Goal: Information Seeking & Learning: Learn about a topic

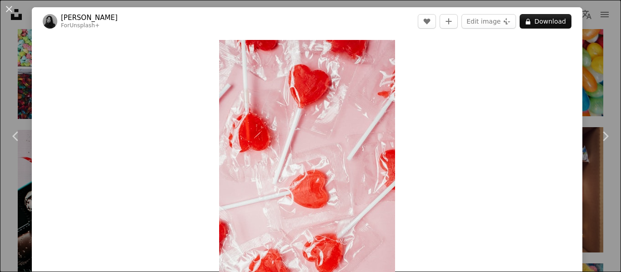
scroll to position [0, 37]
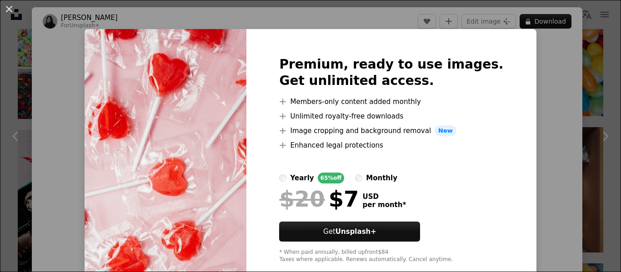
click at [518, 58] on div "Premium, ready to use images. Get unlimited access. A plus sign Members-only co…" at bounding box center [391, 160] width 290 height 262
click at [540, 40] on div "An X shape Premium, ready to use images. Get unlimited access. A plus sign Memb…" at bounding box center [310, 136] width 621 height 272
click at [540, 40] on div "Zoom in" at bounding box center [307, 171] width 550 height 273
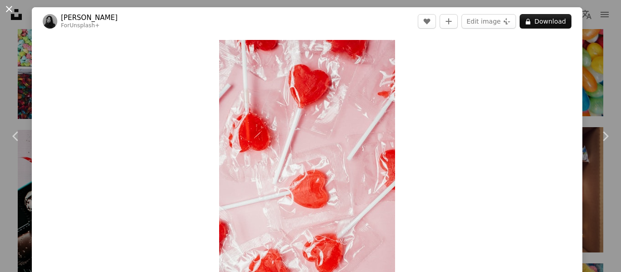
click at [5, 9] on button "An X shape" at bounding box center [9, 9] width 11 height 11
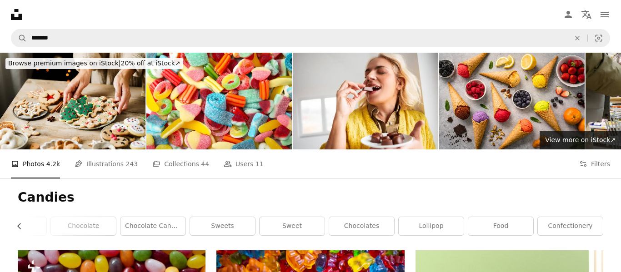
click at [170, 49] on nav "A magnifying glass ******* An X shape Visual search Filters Get Unsplash+ Log i…" at bounding box center [310, 38] width 621 height 29
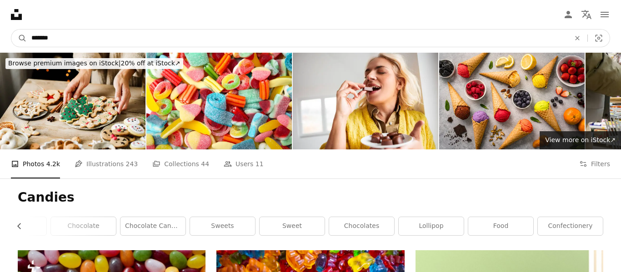
click at [169, 43] on input "*******" at bounding box center [297, 38] width 540 height 17
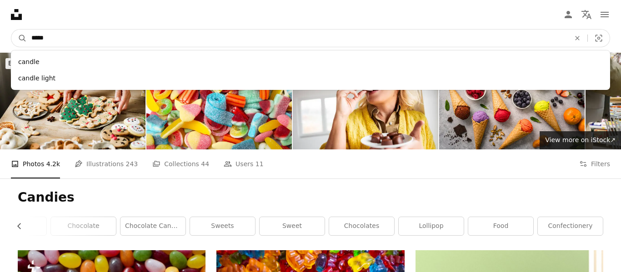
type input "*****"
click at [11, 30] on button "A magnifying glass" at bounding box center [18, 38] width 15 height 17
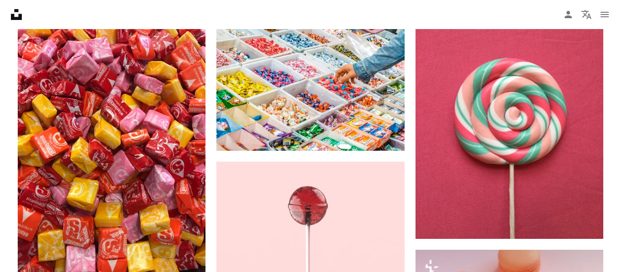
scroll to position [509, 0]
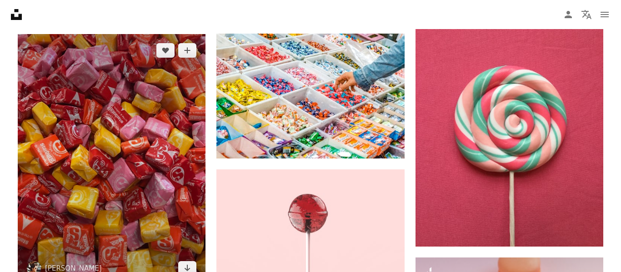
click at [67, 97] on img at bounding box center [112, 159] width 188 height 250
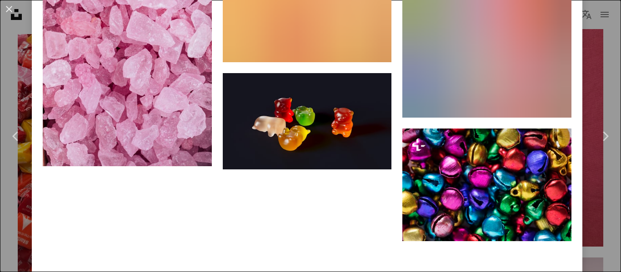
scroll to position [6509, 0]
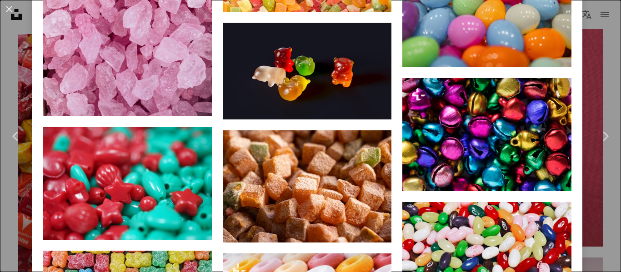
click at [601, 62] on div "An X shape Chevron left Chevron right [PERSON_NAME] [PERSON_NAME] A heart A plu…" at bounding box center [310, 136] width 621 height 272
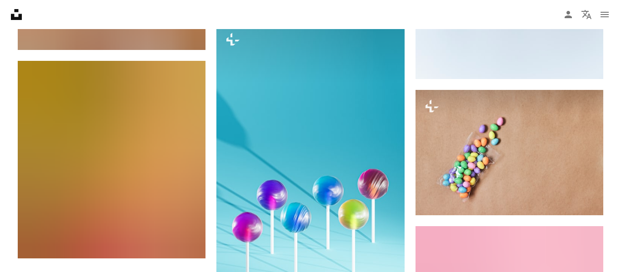
scroll to position [1236, 0]
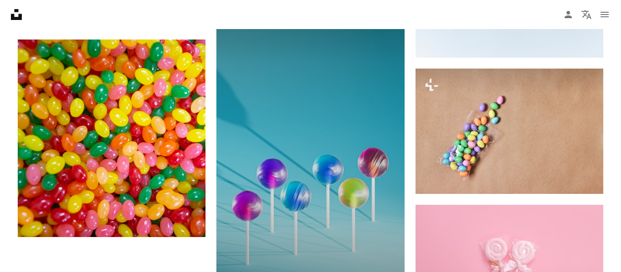
click at [350, 151] on img at bounding box center [310, 152] width 188 height 300
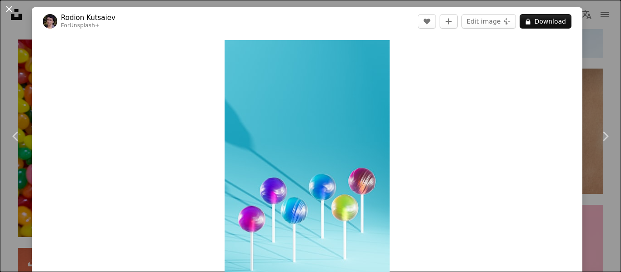
click at [15, 4] on button "An X shape" at bounding box center [9, 9] width 11 height 11
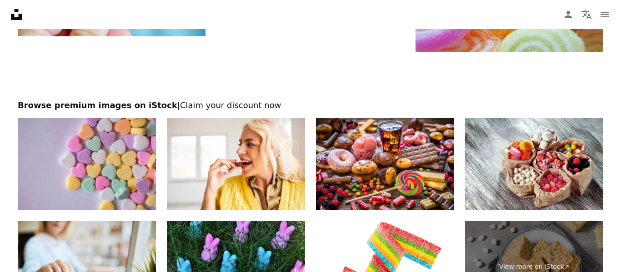
scroll to position [3273, 0]
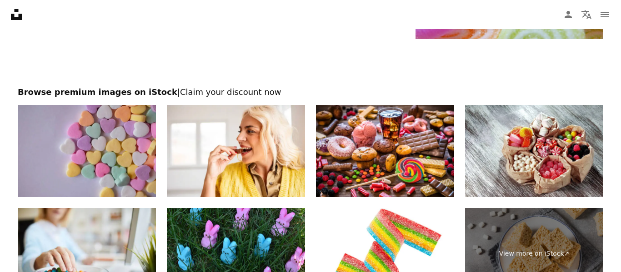
click at [101, 169] on img at bounding box center [87, 151] width 138 height 92
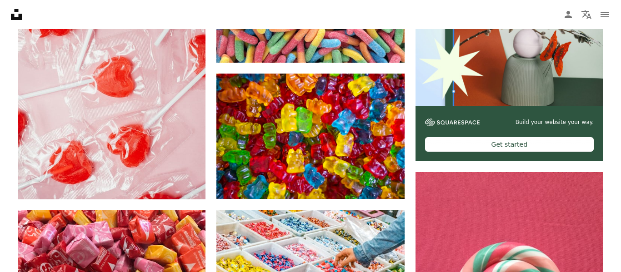
scroll to position [307, 0]
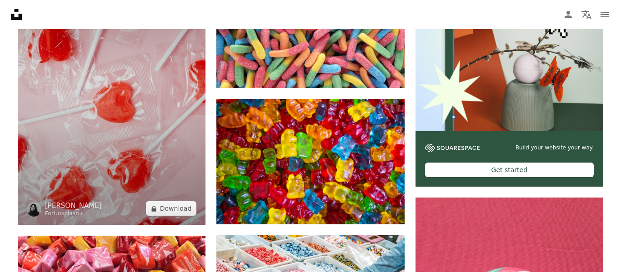
click at [125, 130] on img at bounding box center [112, 84] width 188 height 282
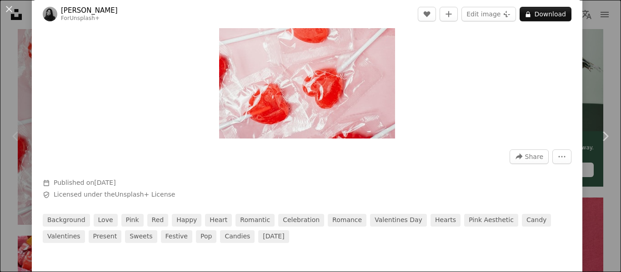
scroll to position [164, 0]
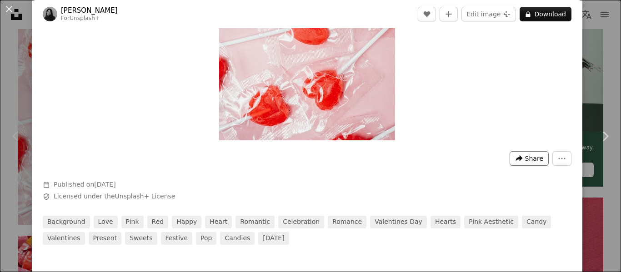
click at [532, 159] on span "Share" at bounding box center [534, 159] width 18 height 14
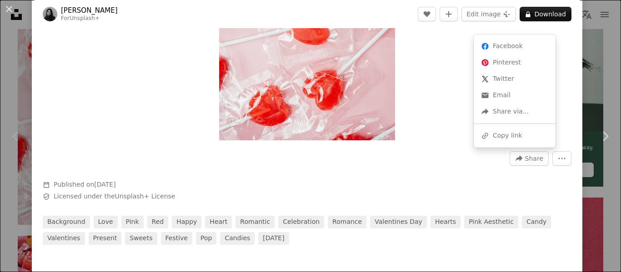
click at [568, 157] on dialog "An X shape Chevron left Chevron right [PERSON_NAME] For Unsplash+ A heart A plu…" at bounding box center [310, 136] width 621 height 272
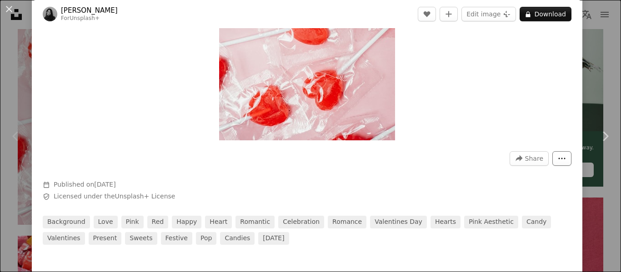
click at [566, 158] on icon "More Actions" at bounding box center [562, 159] width 8 height 8
click at [413, 100] on dialog "An X shape Chevron left Chevron right [PERSON_NAME] For Unsplash+ A heart A plu…" at bounding box center [310, 136] width 621 height 272
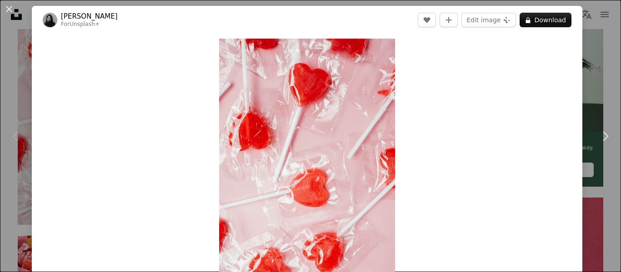
scroll to position [0, 0]
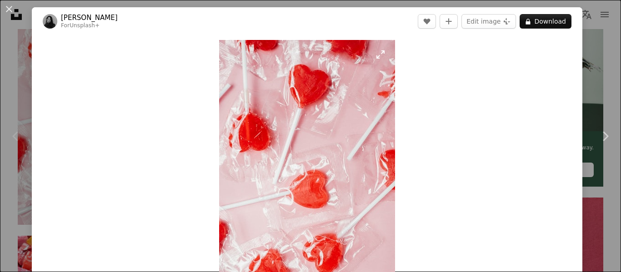
drag, startPoint x: 208, startPoint y: 42, endPoint x: 313, endPoint y: 104, distance: 121.8
click at [313, 104] on div "Zoom in" at bounding box center [307, 171] width 550 height 273
